Goal: Contribute content

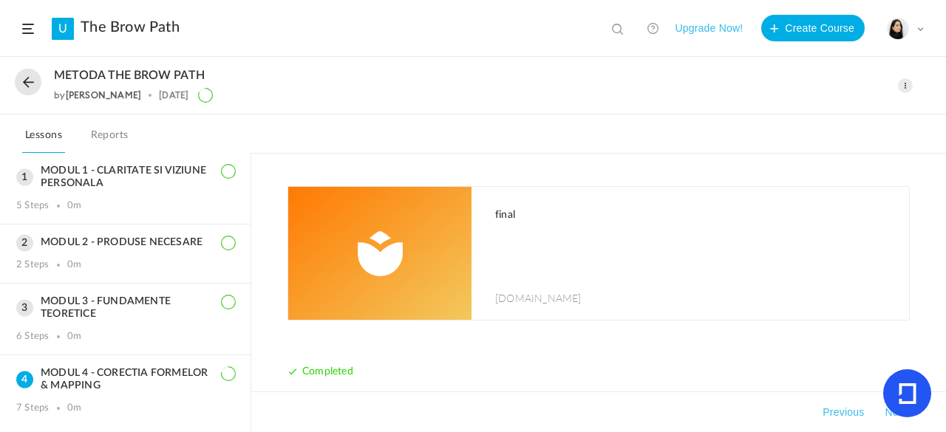
scroll to position [363, 0]
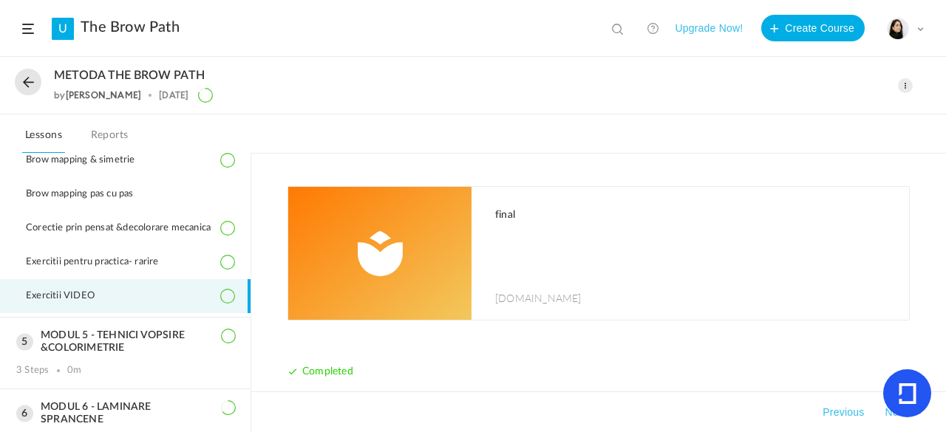
click at [904, 89] on span at bounding box center [905, 85] width 15 height 15
click at [841, 115] on link "Edit" at bounding box center [842, 118] width 139 height 27
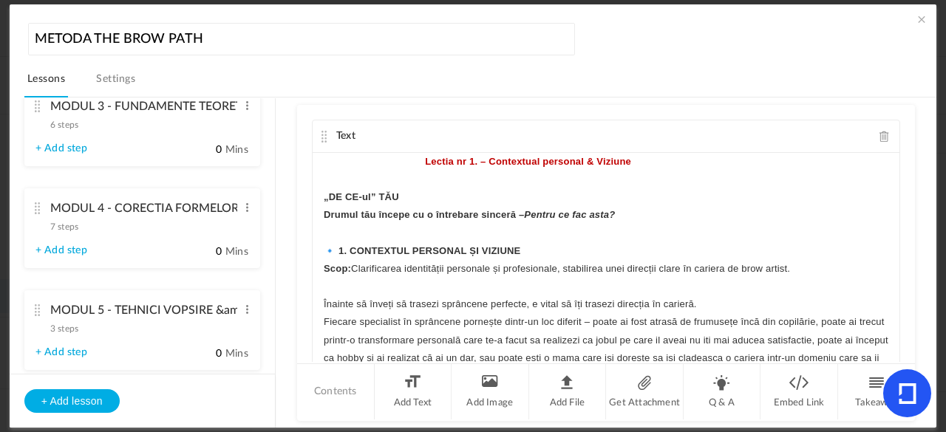
scroll to position [482, 0]
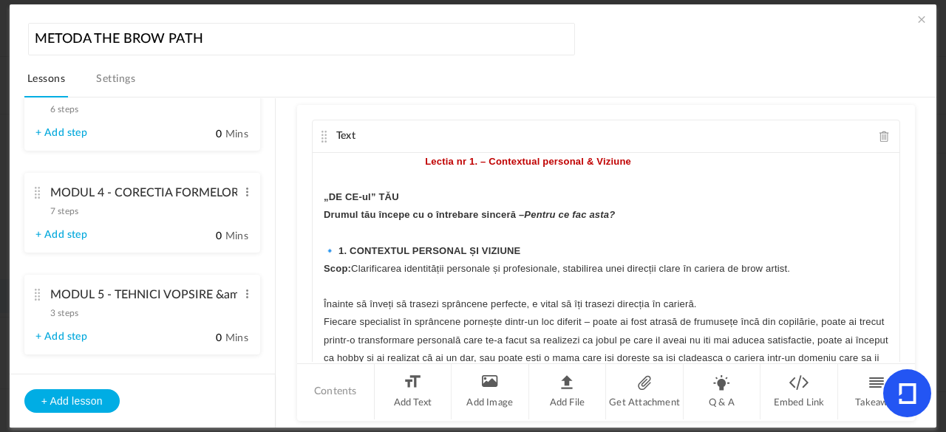
click at [151, 212] on div "MODUL 4 - CORECTIA FORMELOR &amp; MAPPING 7 steps Edit Delete" at bounding box center [136, 198] width 202 height 39
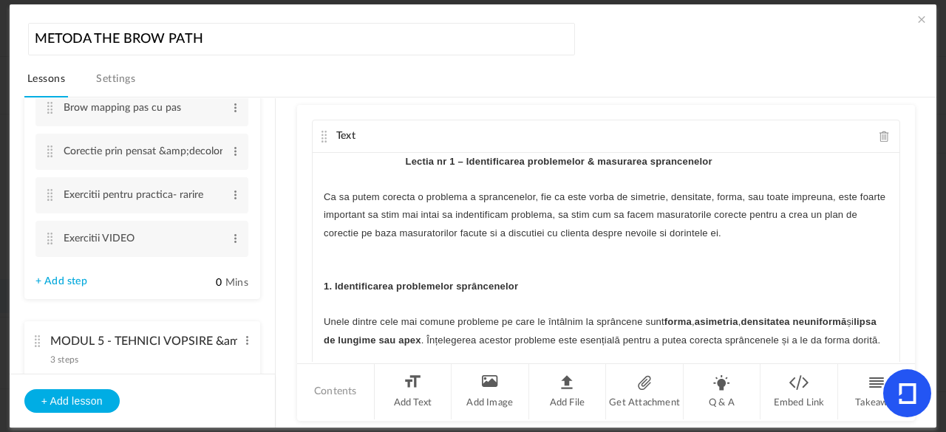
scroll to position [529, 0]
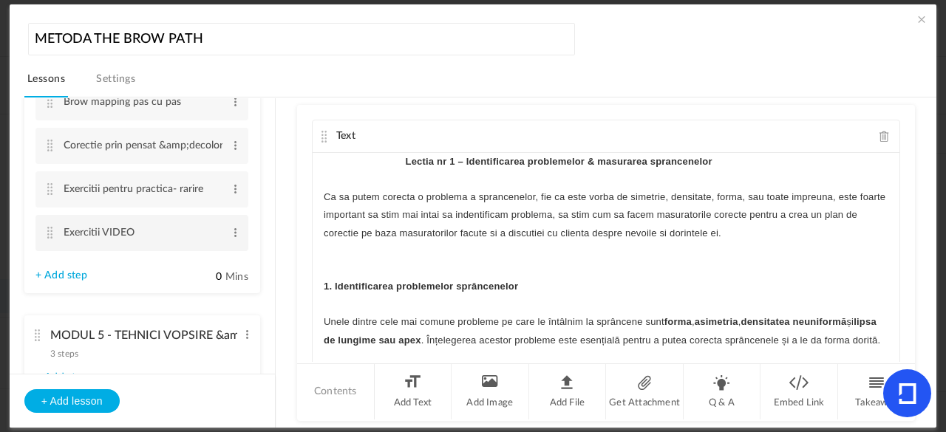
click at [48, 237] on cite at bounding box center [50, 233] width 10 height 12
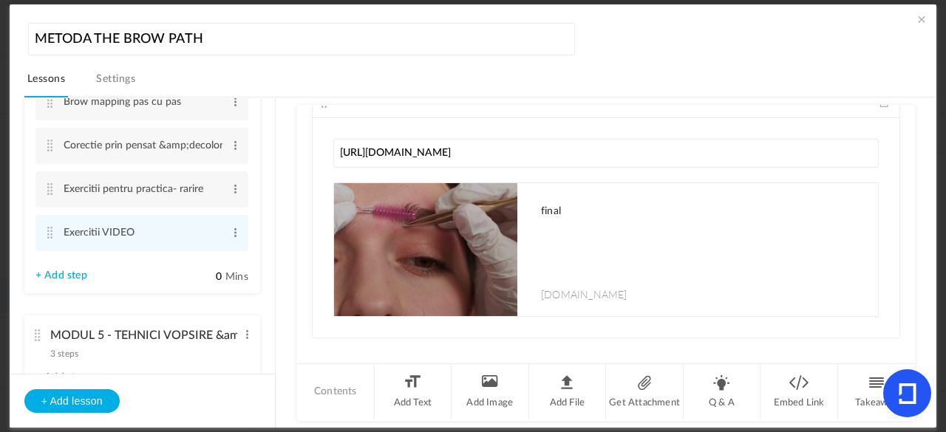
scroll to position [49, 0]
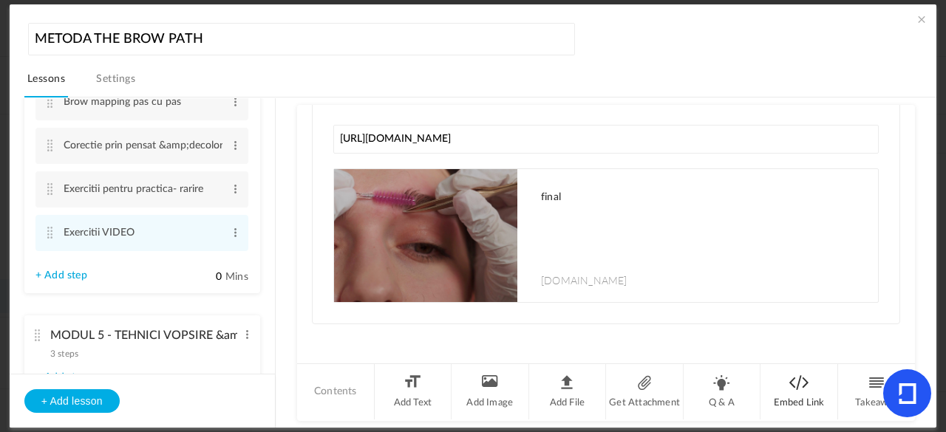
click at [791, 385] on li "Embed Link" at bounding box center [799, 391] width 78 height 55
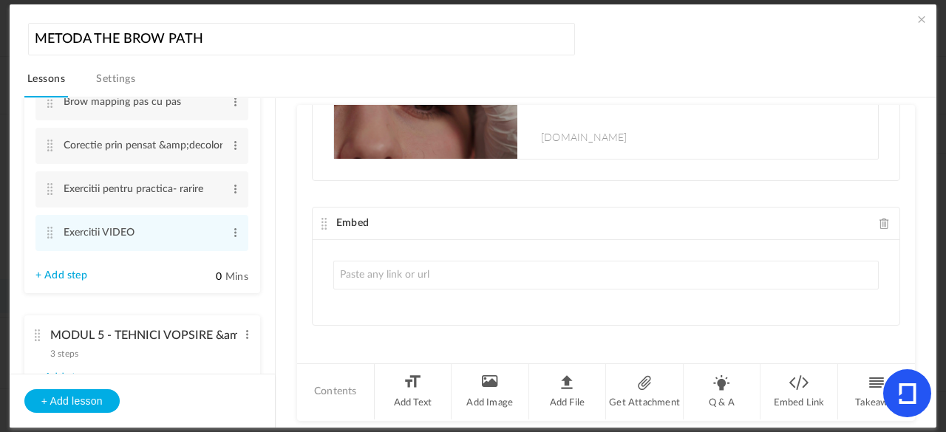
click at [557, 276] on input "text" at bounding box center [605, 275] width 545 height 29
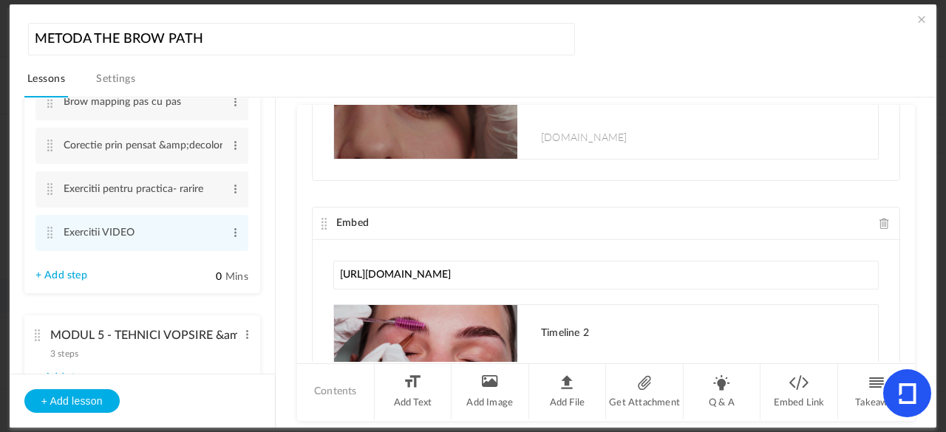
type input "[URL][DOMAIN_NAME]"
click at [321, 218] on cite at bounding box center [324, 224] width 10 height 12
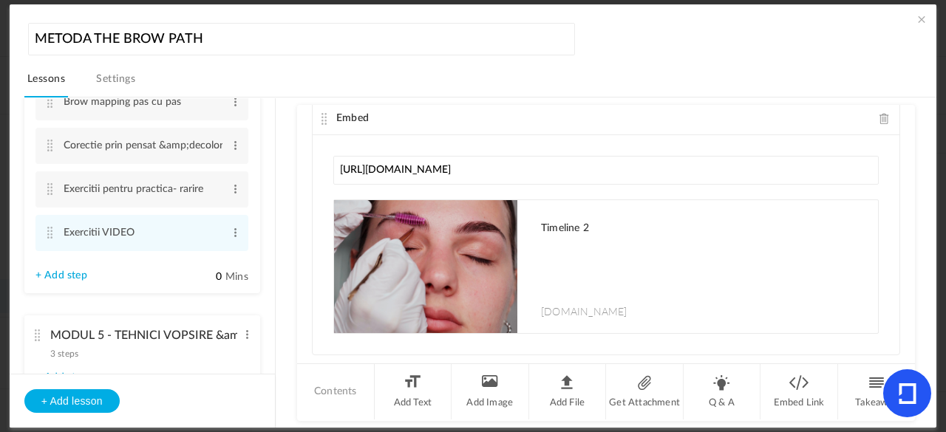
scroll to position [326, 0]
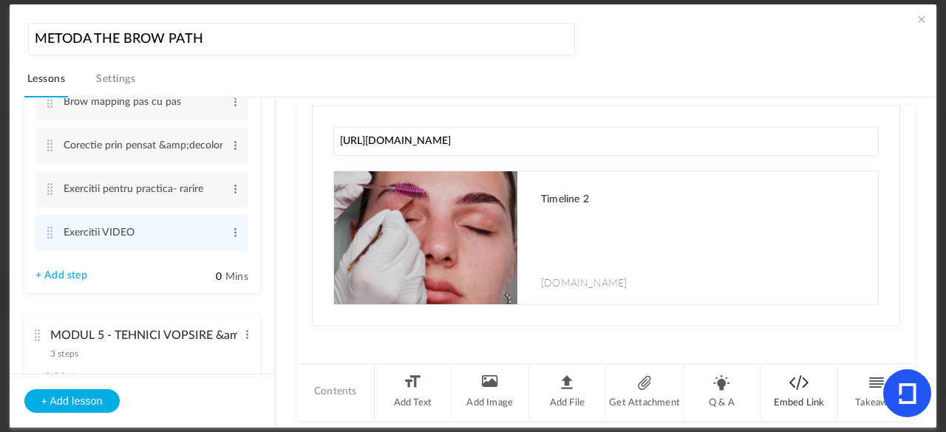
click at [785, 399] on li "Embed Link" at bounding box center [799, 391] width 78 height 55
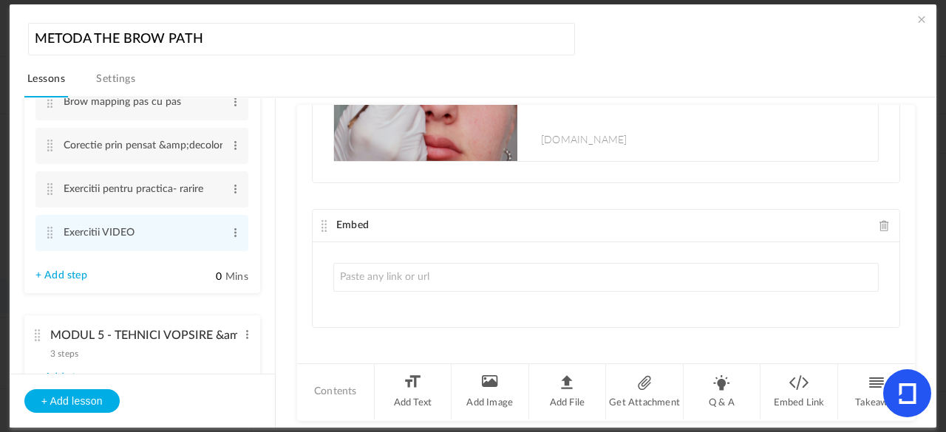
drag, startPoint x: 912, startPoint y: 299, endPoint x: 903, endPoint y: 221, distance: 78.8
click at [903, 221] on div "Embed [URL][DOMAIN_NAME] final [DOMAIN_NAME] Sorry! The content that you are lo…" at bounding box center [606, 233] width 618 height 257
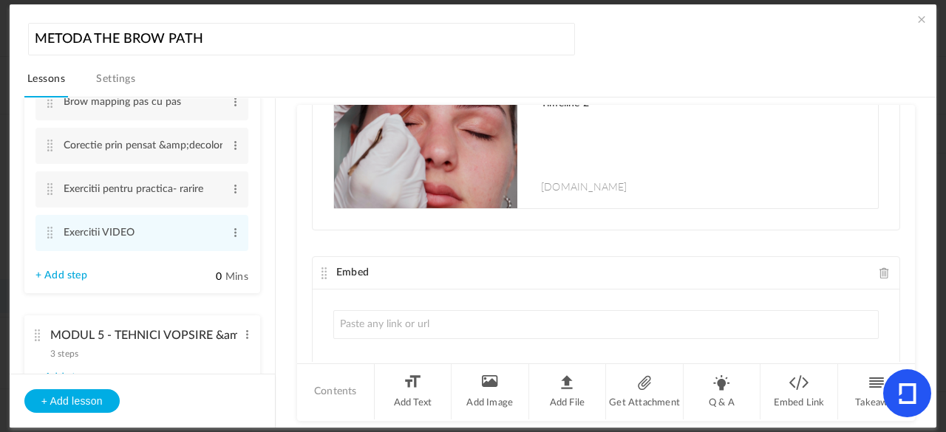
scroll to position [468, 0]
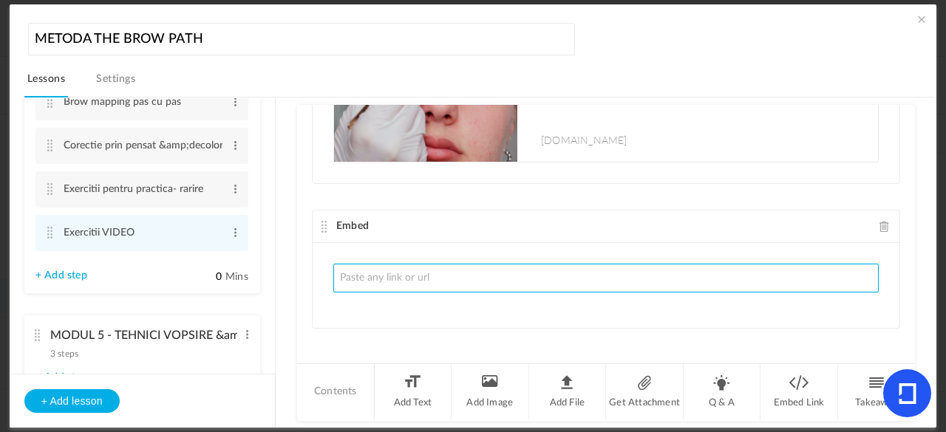
click at [639, 264] on input "text" at bounding box center [605, 278] width 545 height 29
paste input "[URL][DOMAIN_NAME]"
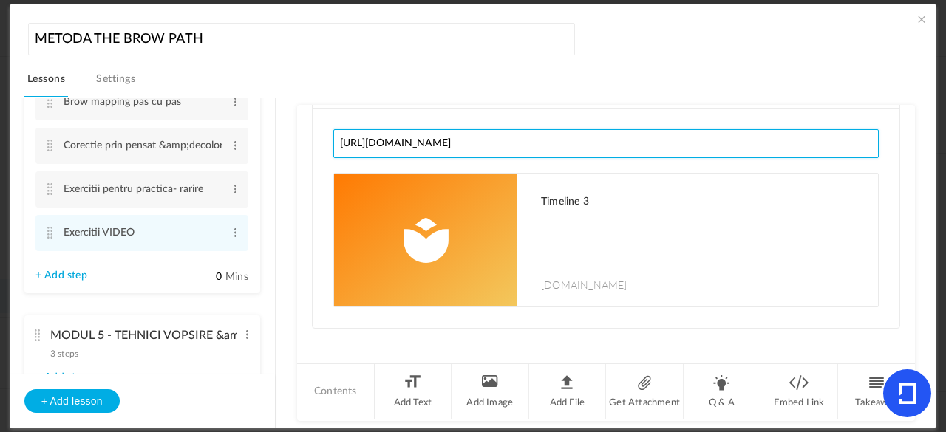
scroll to position [518, 0]
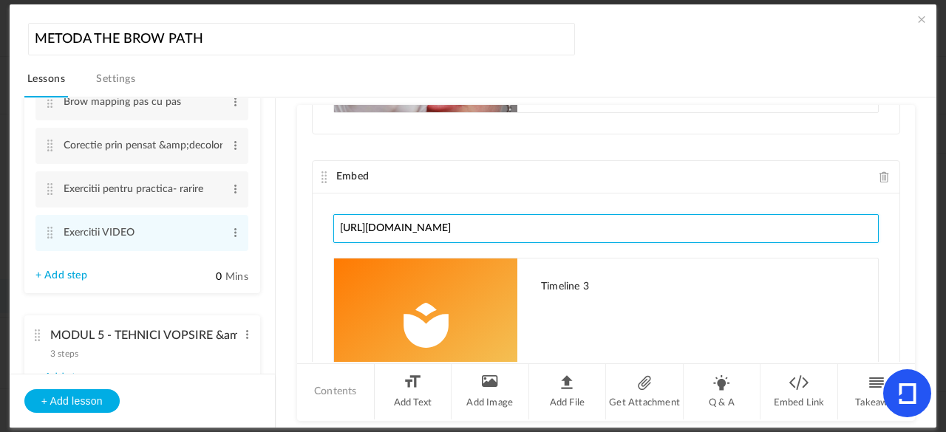
type input "[URL][DOMAIN_NAME]"
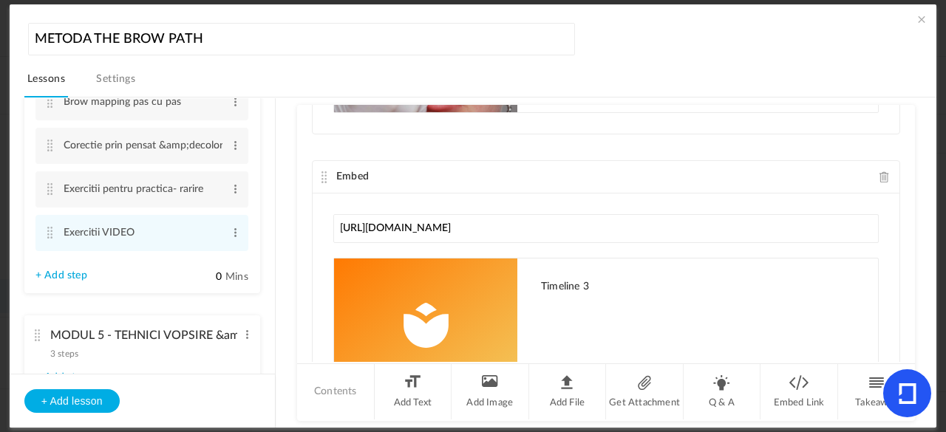
click at [320, 171] on cite at bounding box center [324, 177] width 10 height 12
click at [914, 21] on span at bounding box center [921, 19] width 15 height 15
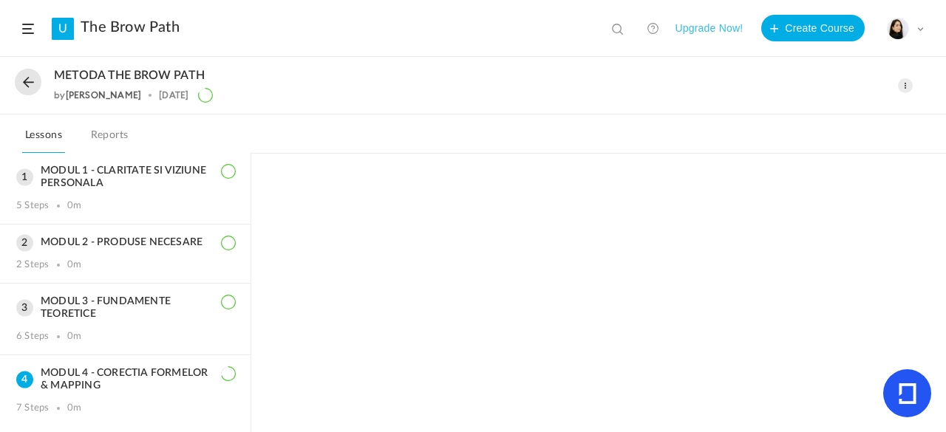
scroll to position [200, 0]
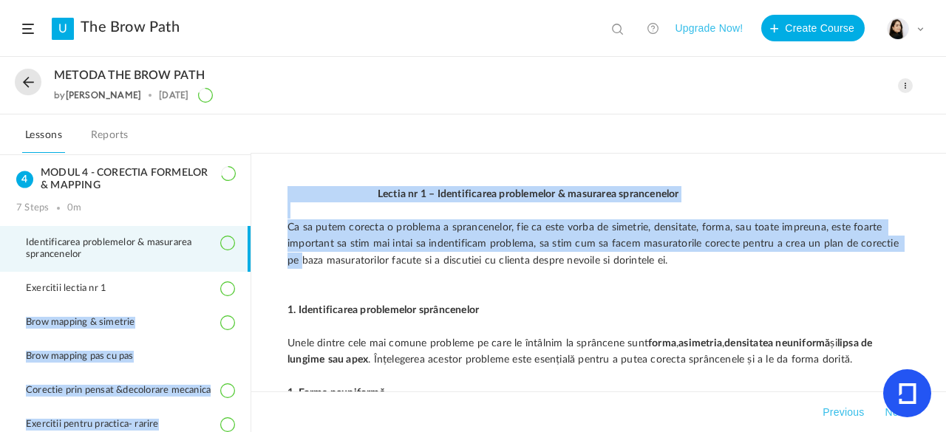
drag, startPoint x: 251, startPoint y: 262, endPoint x: 250, endPoint y: 279, distance: 17.0
click at [250, 279] on main "MODUL 1 - CLARITATE SI VIZIUNE PERSONALA 5 Steps 0m MODUL 2 - PRODUSE NECESARE …" at bounding box center [473, 293] width 946 height 279
click at [250, 279] on aside "MODUL 1 - CLARITATE SI VIZIUNE PERSONALA 5 Steps 0m MODUL 2 - PRODUSE NECESARE …" at bounding box center [125, 292] width 251 height 279
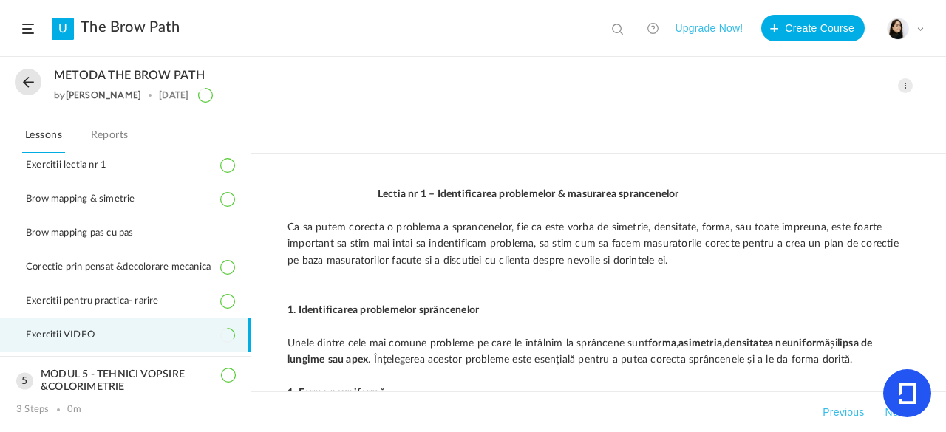
scroll to position [334, 0]
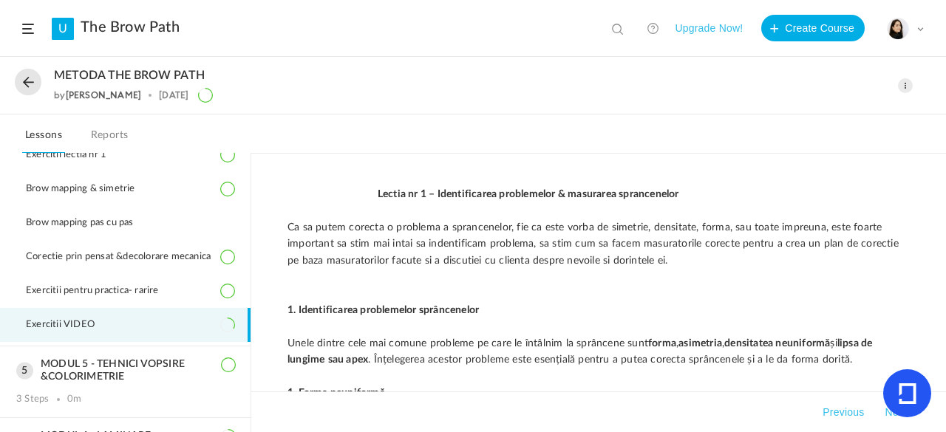
click at [204, 330] on li "Exercitii VIDEO" at bounding box center [125, 325] width 250 height 34
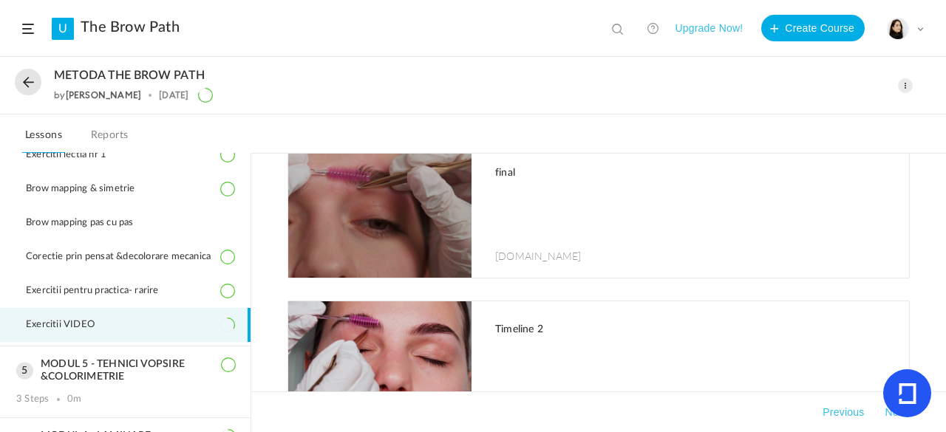
scroll to position [0, 0]
